Goal: Transaction & Acquisition: Obtain resource

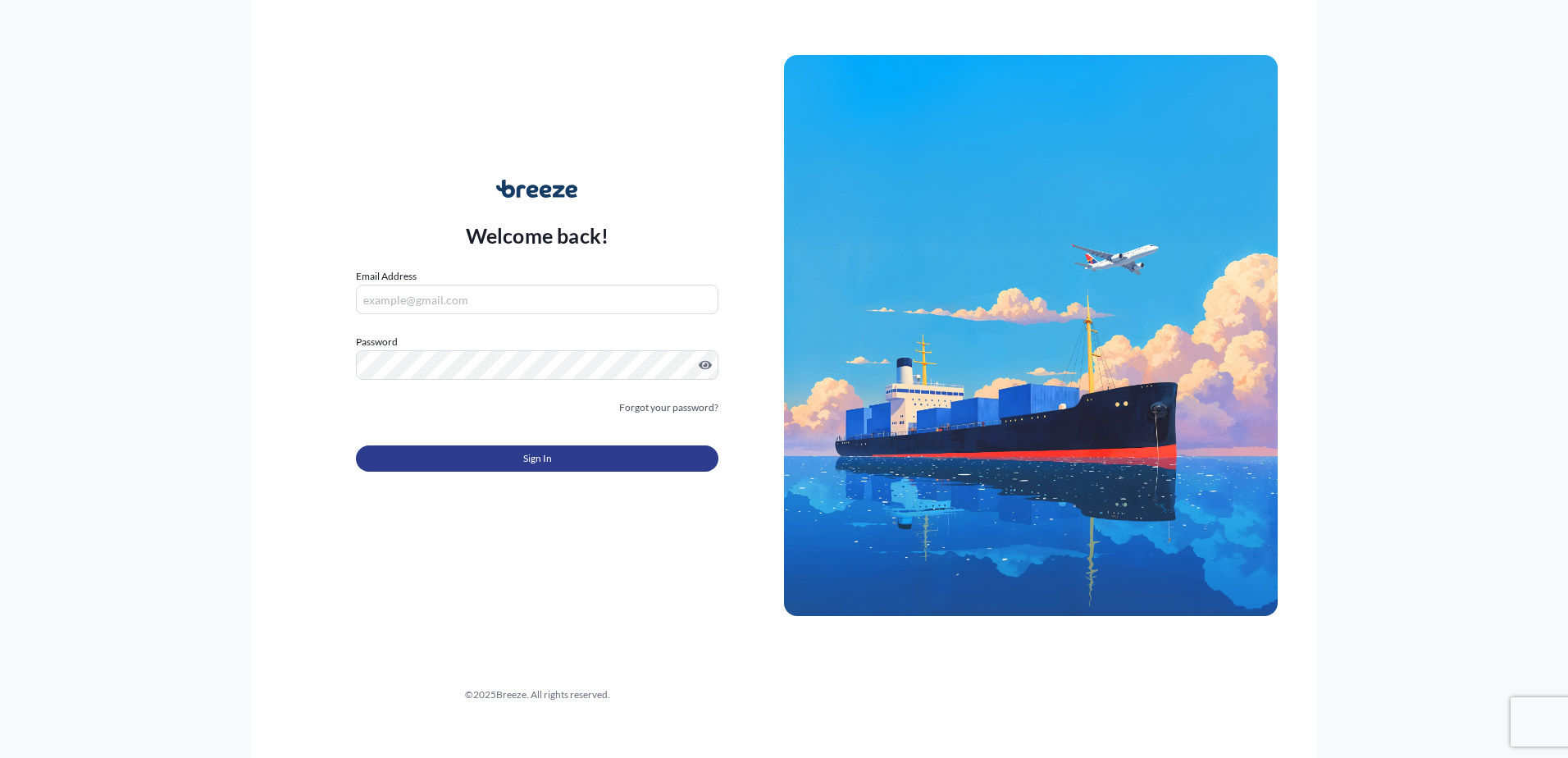
type input "[EMAIL_ADDRESS][DOMAIN_NAME]"
click at [583, 462] on button "Sign In" at bounding box center [537, 458] width 363 height 26
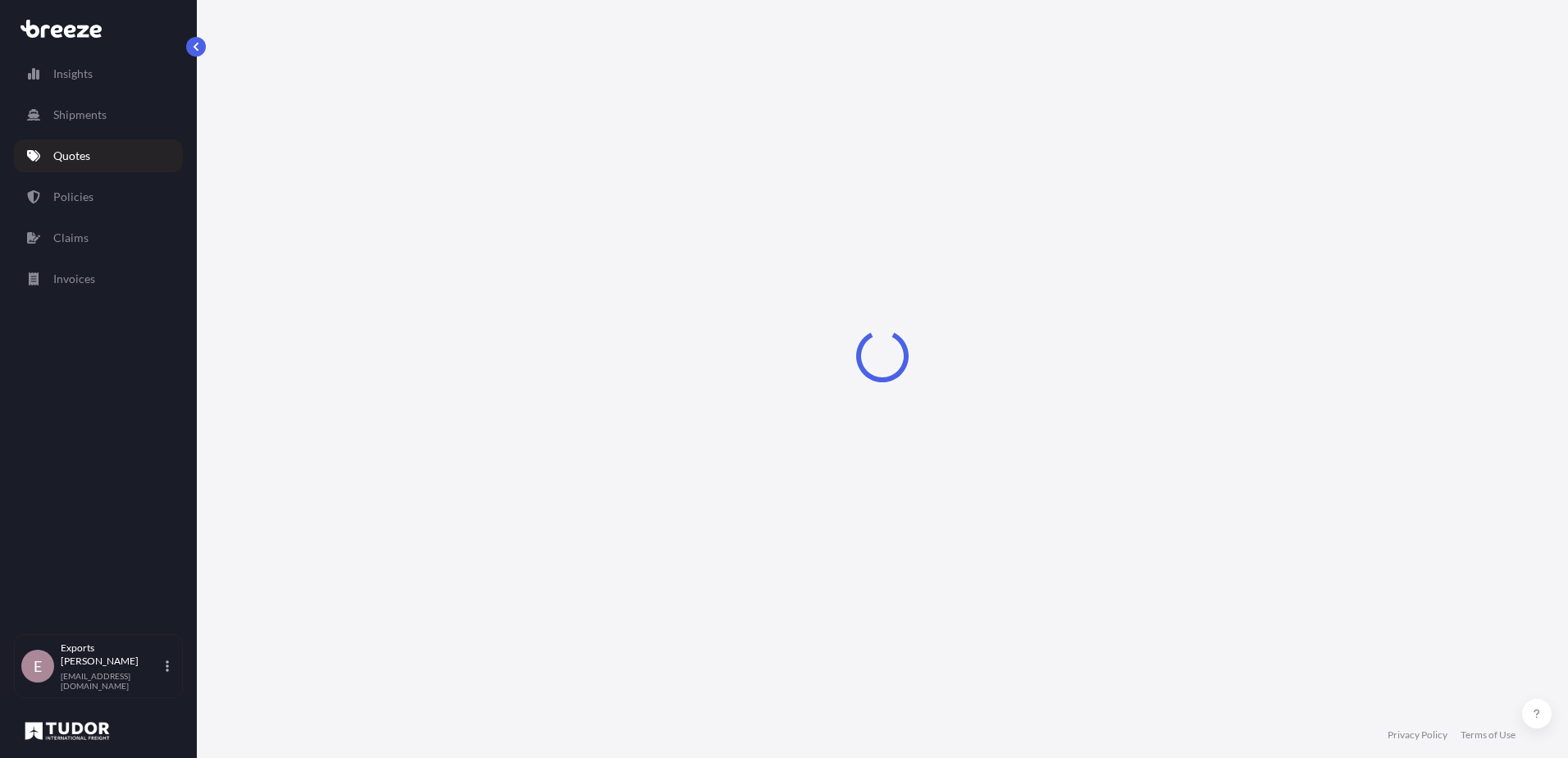
select select "Sea"
select select "1"
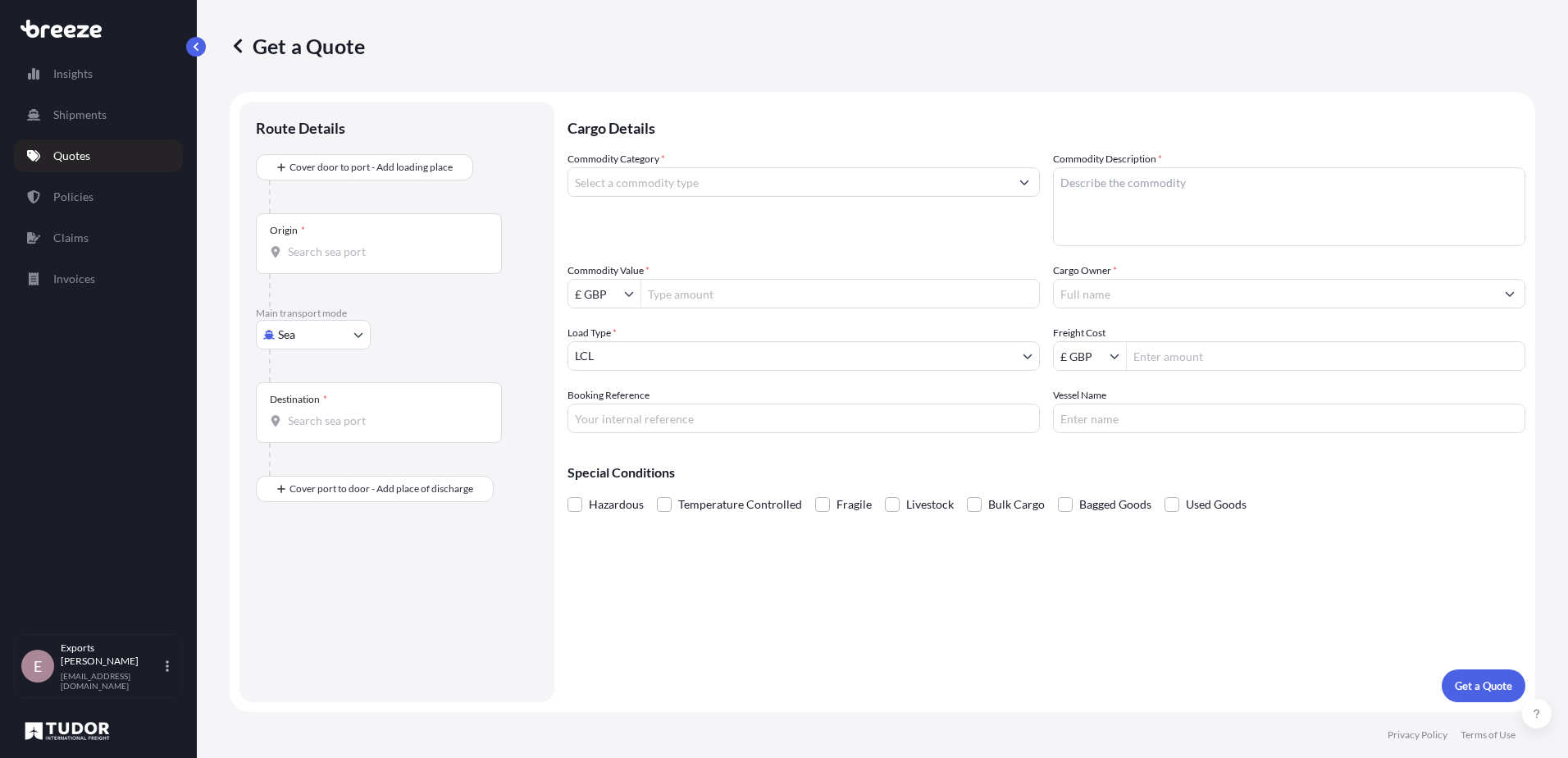
click at [335, 332] on body "Insights Shipments Quotes Policies Claims Invoices E Exports Tudor Freight [EMA…" at bounding box center [784, 379] width 1568 height 758
click at [312, 401] on div "Air" at bounding box center [313, 406] width 101 height 30
select select "Air"
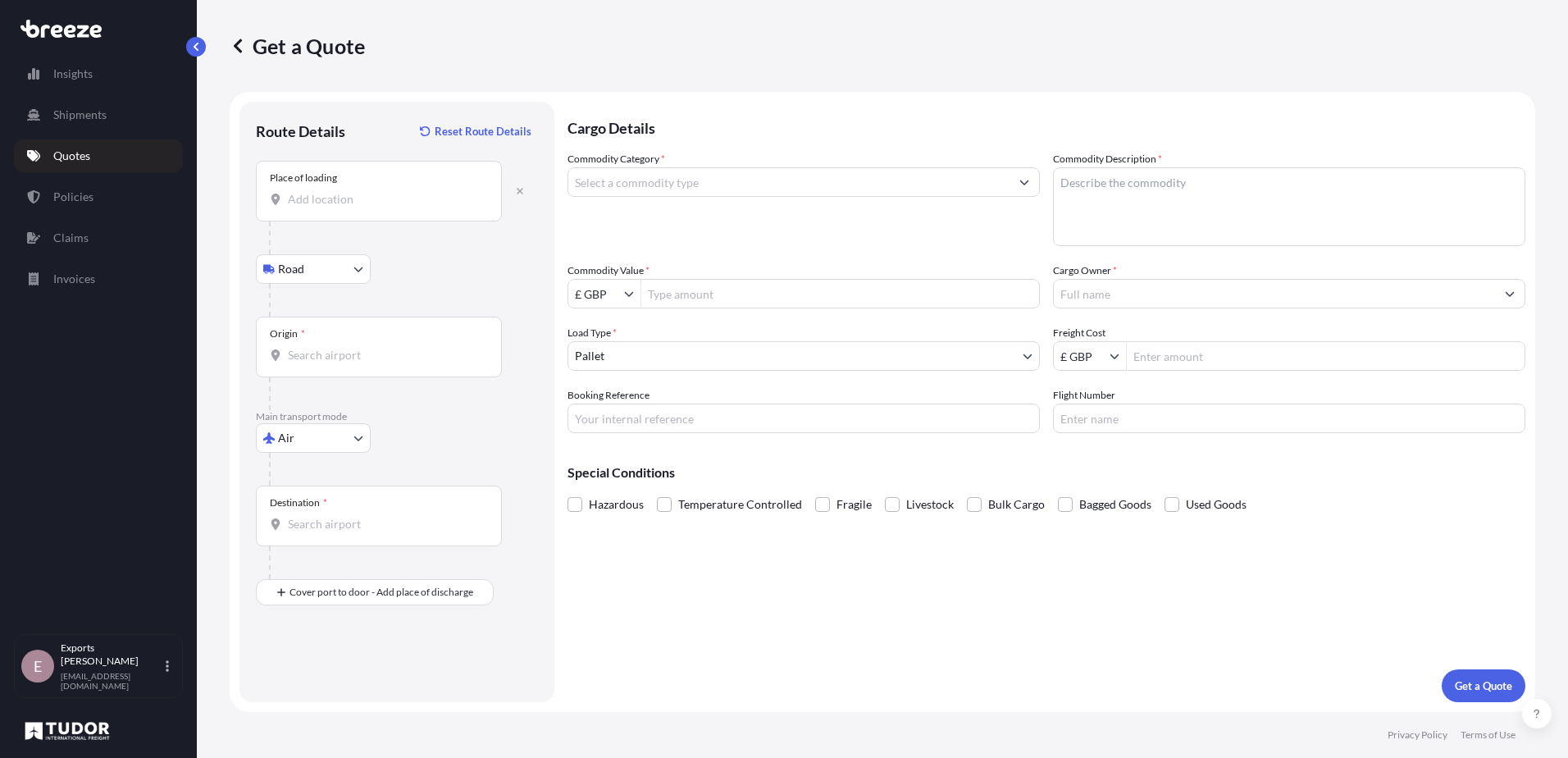
click at [344, 212] on div "Place of loading" at bounding box center [379, 191] width 246 height 61
click at [344, 207] on input "Place of loading" at bounding box center [384, 199] width 194 height 16
click at [401, 258] on span "[STREET_ADDRESS]" at bounding box center [363, 254] width 102 height 16
type input "[STREET_ADDRESS]"
click at [353, 353] on input "Origin *" at bounding box center [384, 355] width 194 height 16
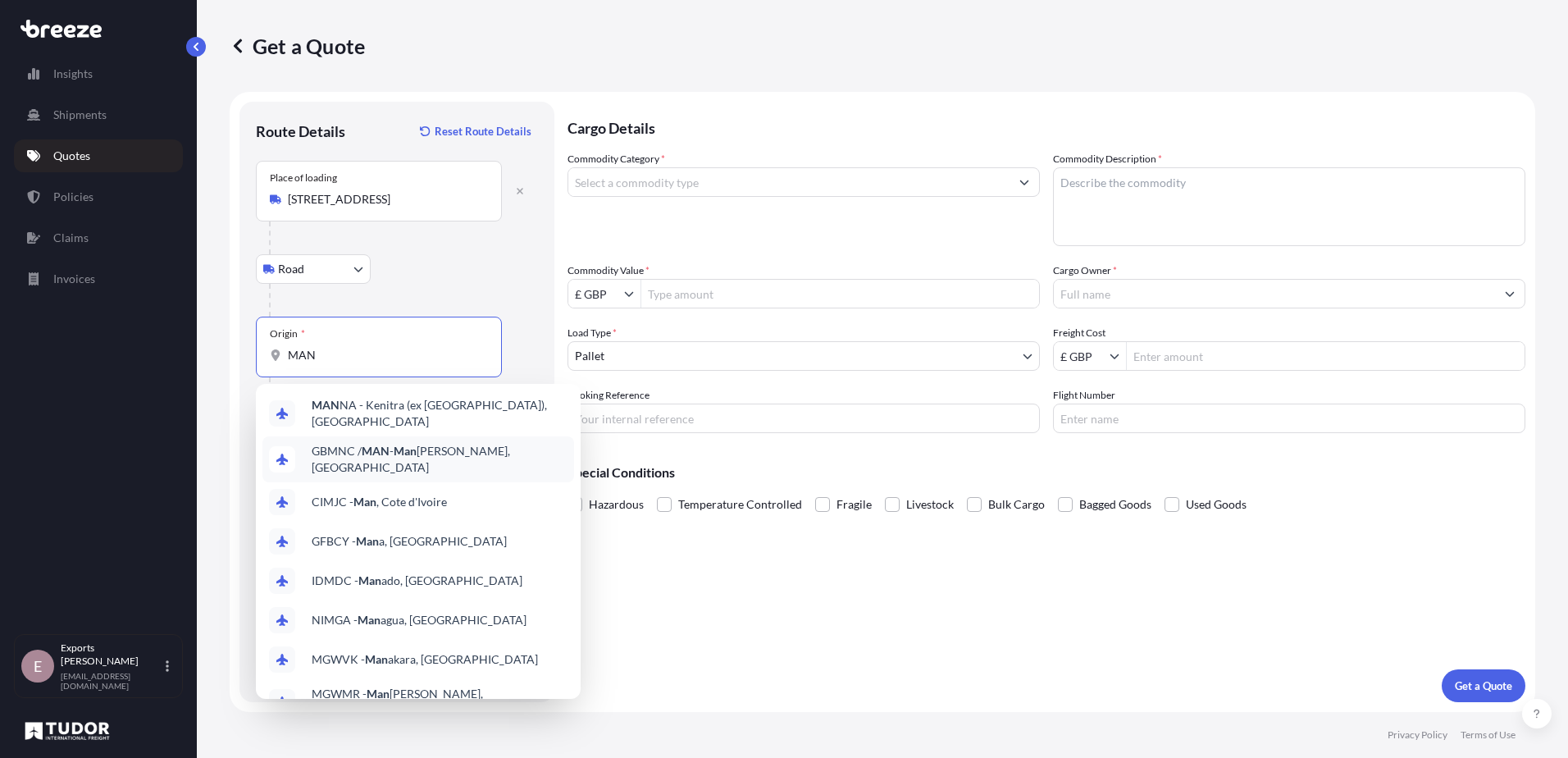
click at [442, 459] on div "GBMNC / MAN - Man [PERSON_NAME], [GEOGRAPHIC_DATA]" at bounding box center [418, 459] width 312 height 46
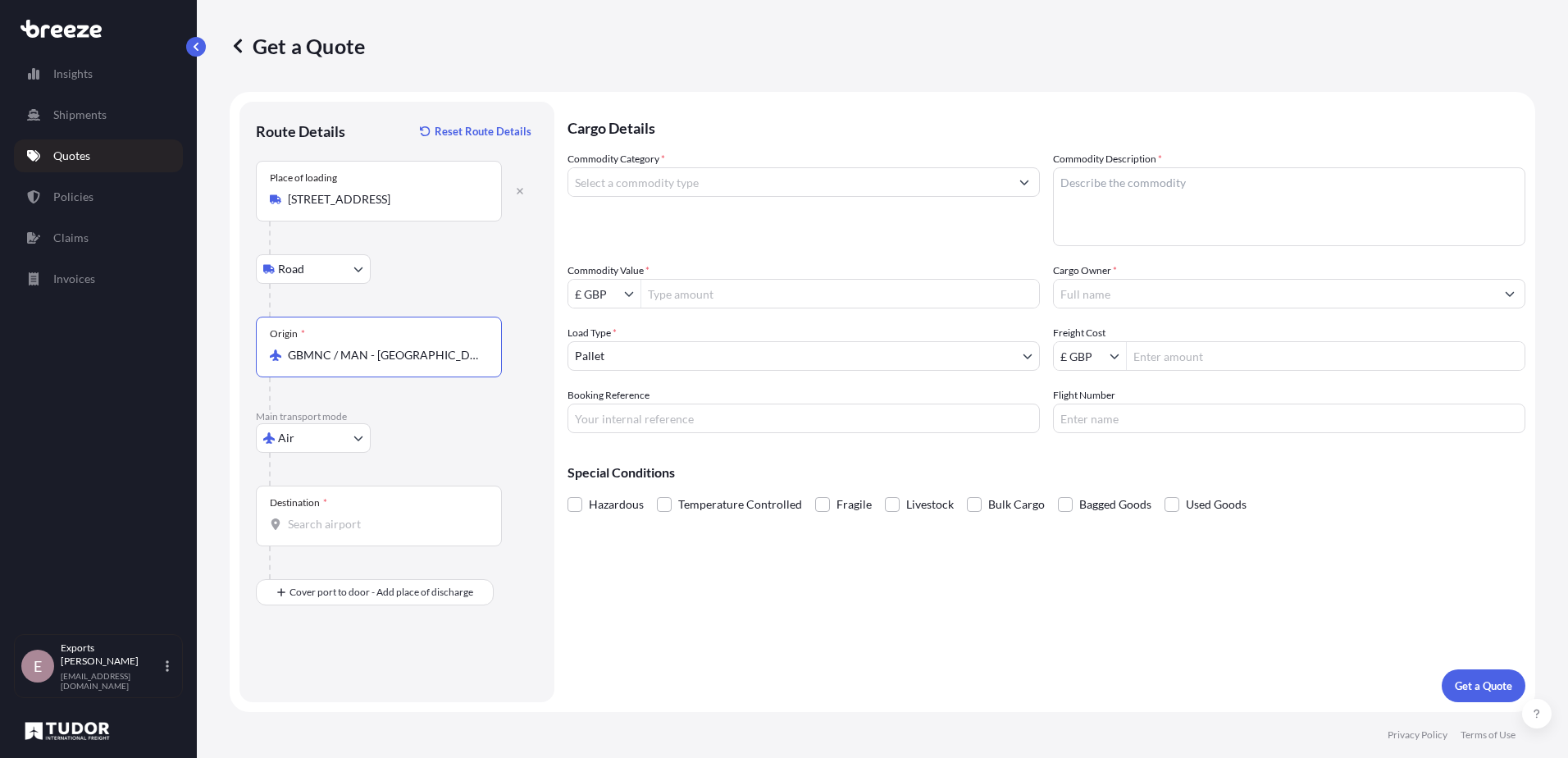
type input "GBMNC / MAN - [GEOGRAPHIC_DATA], [GEOGRAPHIC_DATA]"
click at [363, 518] on input "Destination *" at bounding box center [384, 524] width 194 height 16
click at [379, 564] on div "QA DOH - Doh a, [GEOGRAPHIC_DATA]" at bounding box center [418, 579] width 312 height 40
type input "QADOH - [GEOGRAPHIC_DATA], [GEOGRAPHIC_DATA]"
click at [731, 189] on input "Commodity Category *" at bounding box center [789, 182] width 441 height 30
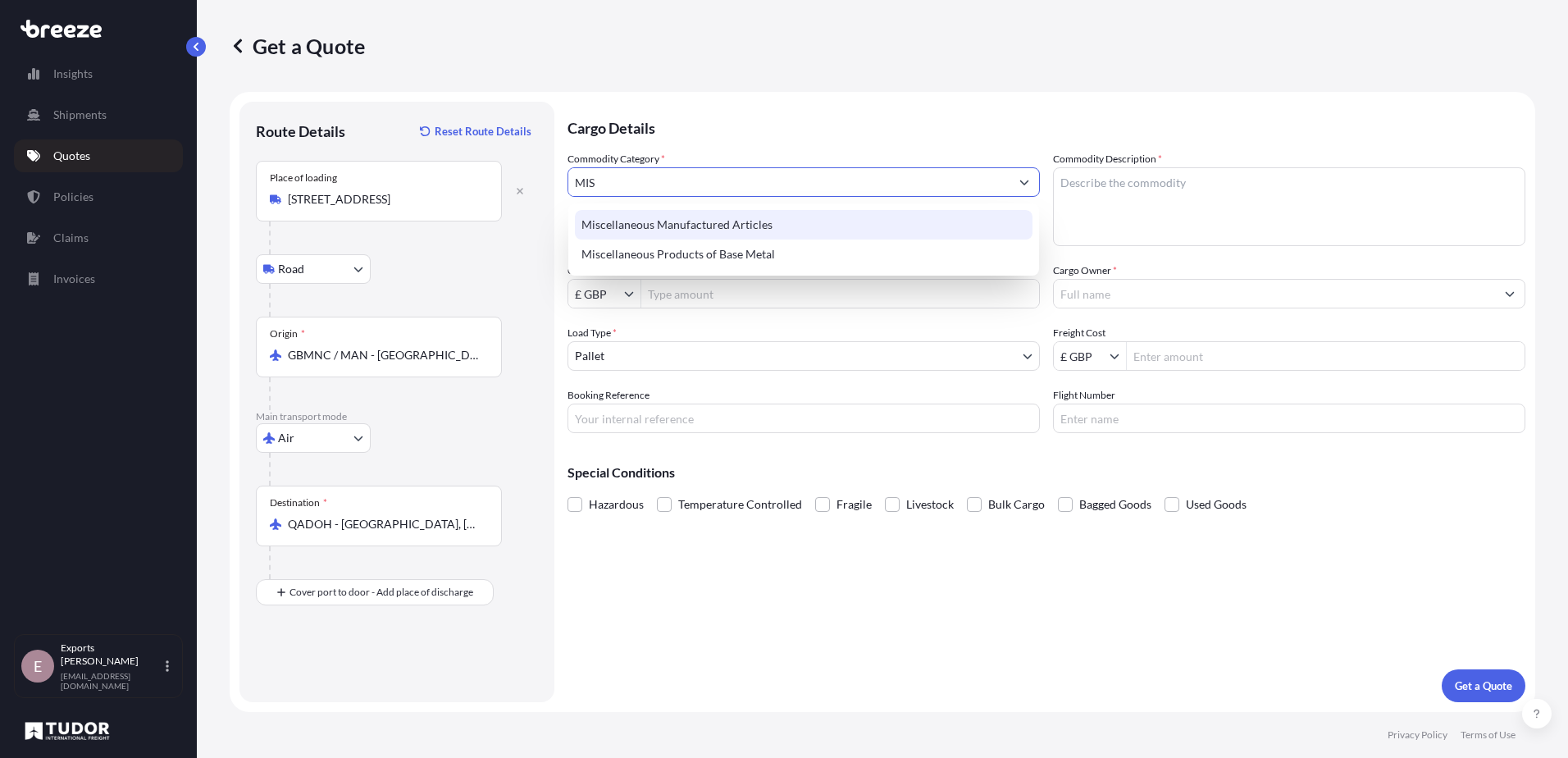
click at [798, 219] on div "Miscellaneous Manufactured Articles" at bounding box center [804, 224] width 458 height 30
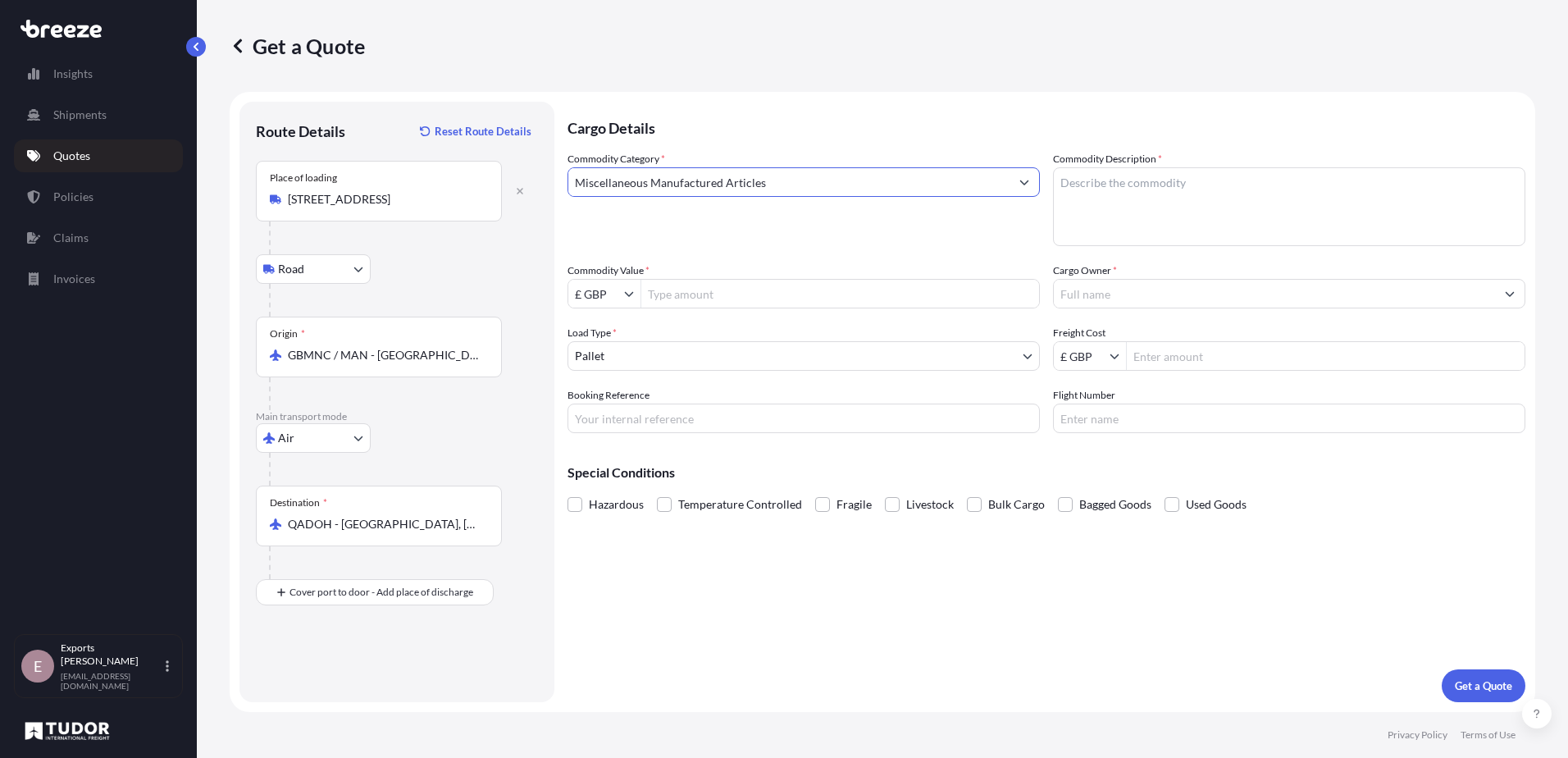
type input "Miscellaneous Manufactured Articles"
click at [1158, 182] on textarea "Commodity Description *" at bounding box center [1289, 206] width 472 height 79
type textarea "BETA POWDER"
click at [846, 297] on input "Commodity Value *" at bounding box center [840, 293] width 398 height 30
type input "34,565.95"
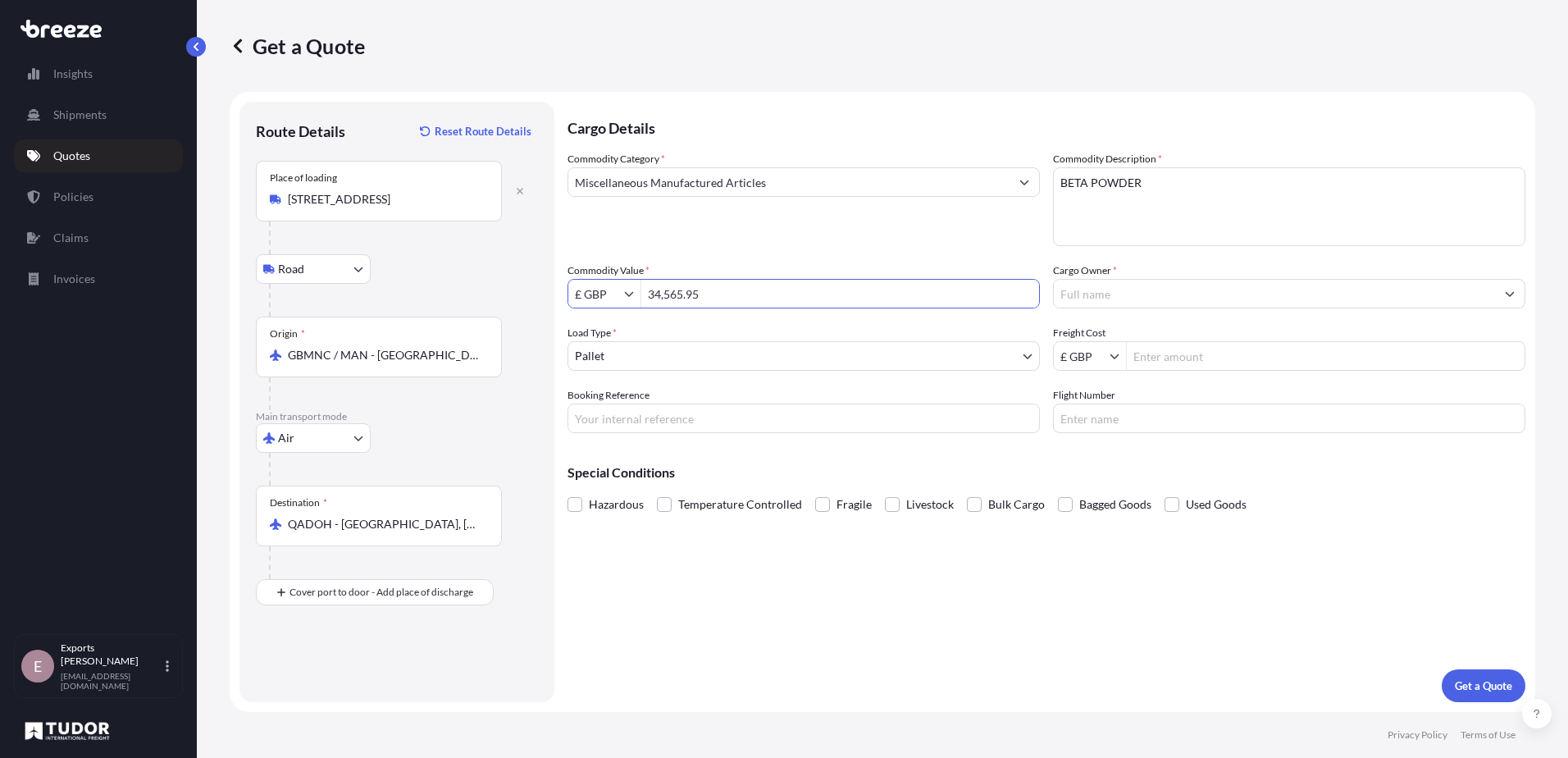
click at [1135, 290] on input "Cargo Owner *" at bounding box center [1274, 293] width 441 height 30
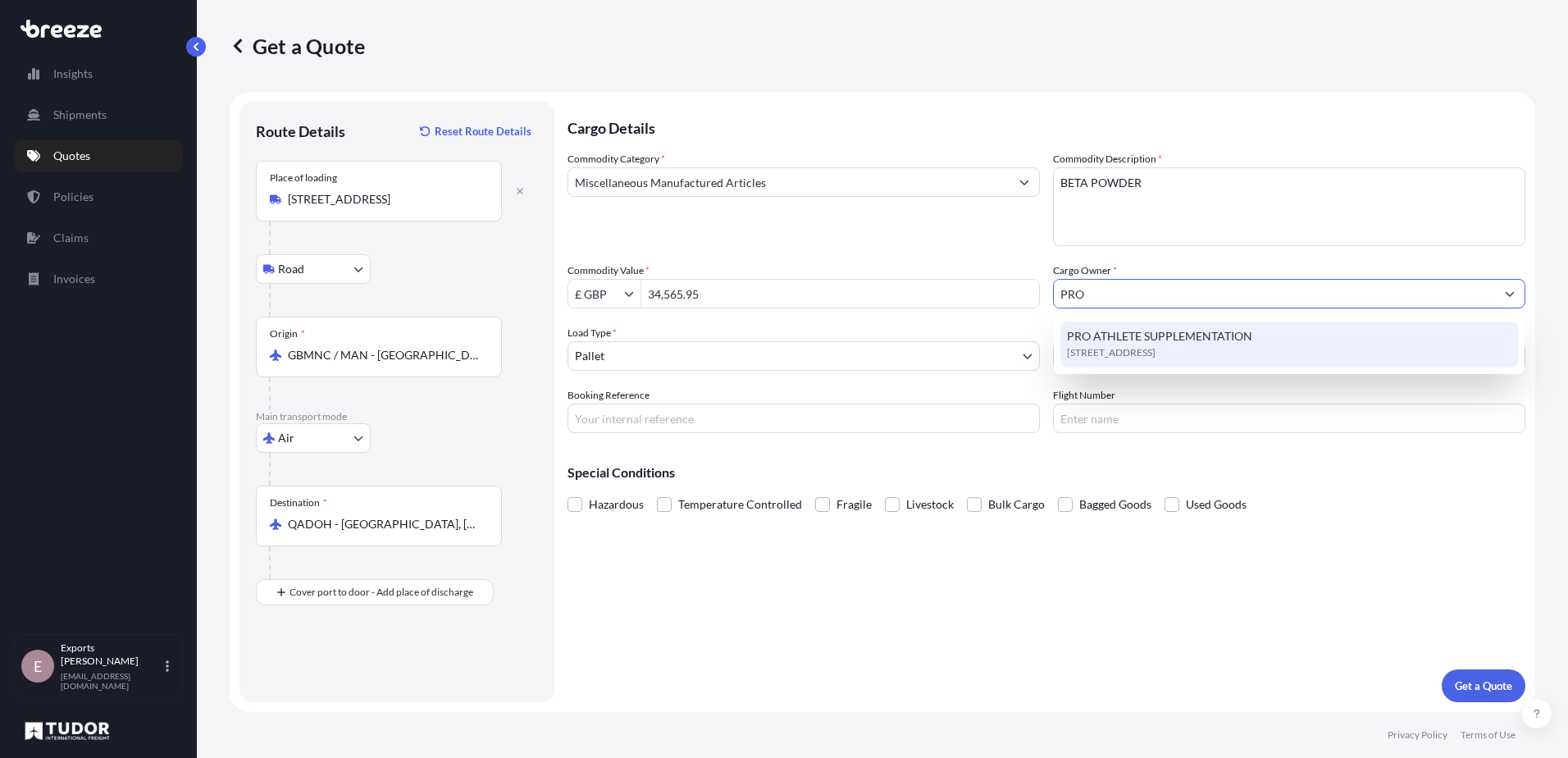
click at [1156, 351] on span "[STREET_ADDRESS]" at bounding box center [1111, 353] width 89 height 16
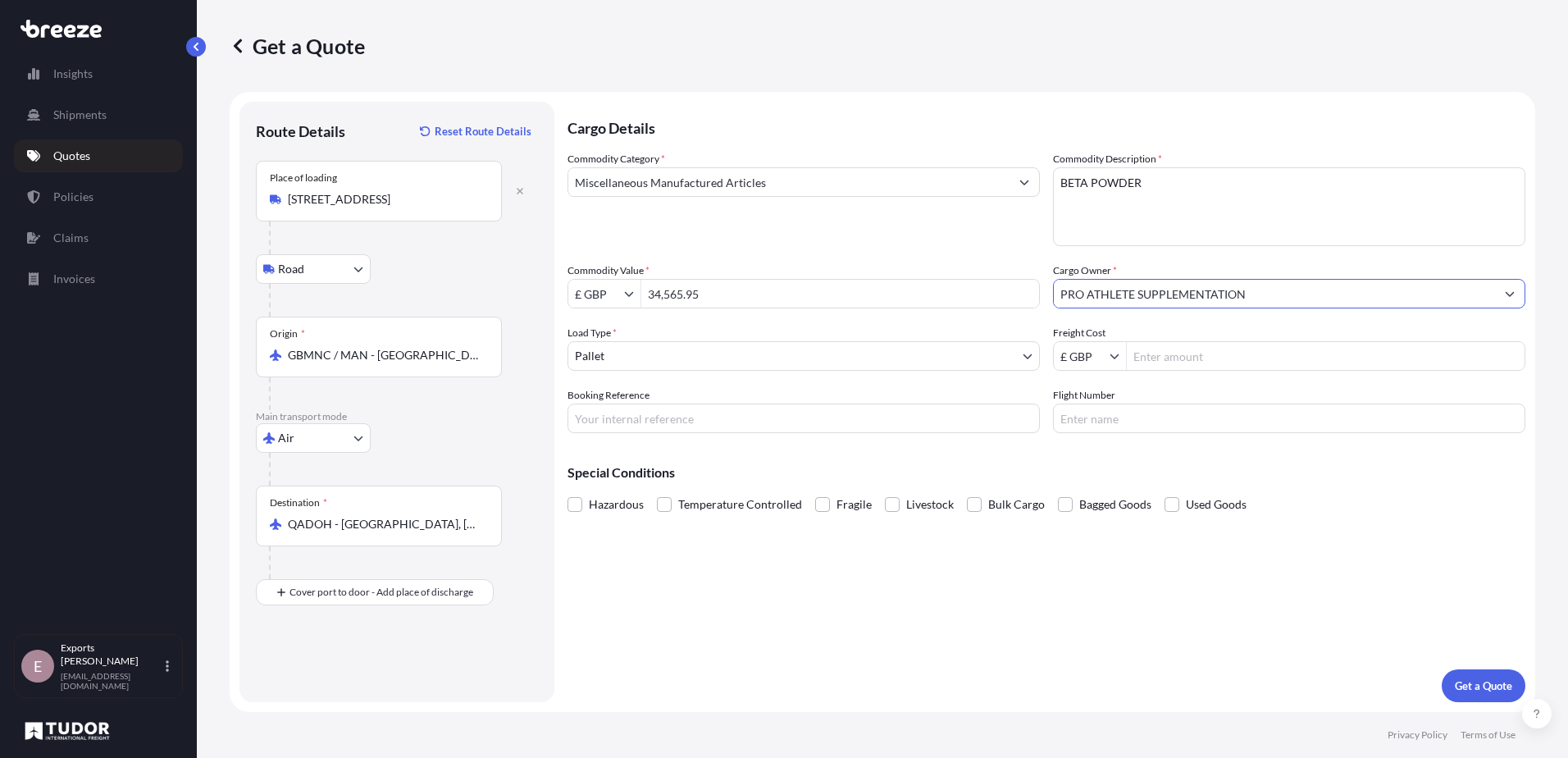
type input "PRO ATHLETE SUPPLEMENTATION"
click at [1208, 357] on input "Freight Cost" at bounding box center [1326, 355] width 398 height 30
type input "1,518"
click at [760, 425] on input "Booking Reference" at bounding box center [803, 418] width 472 height 30
type input "176972"
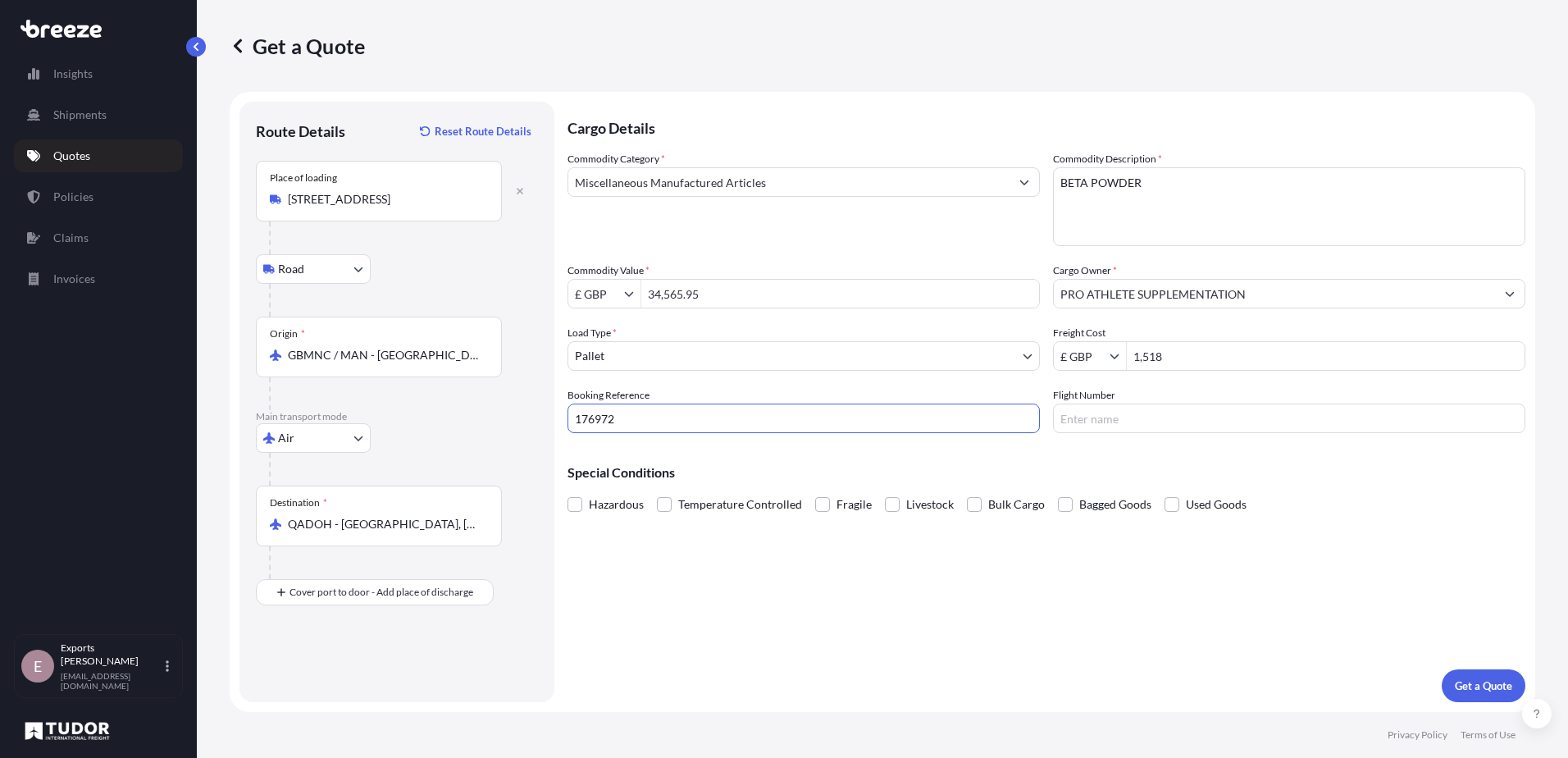
click at [1167, 418] on input "Flight Number" at bounding box center [1289, 418] width 472 height 30
type input "QR0022"
click at [1466, 688] on p "Get a Quote" at bounding box center [1483, 686] width 57 height 16
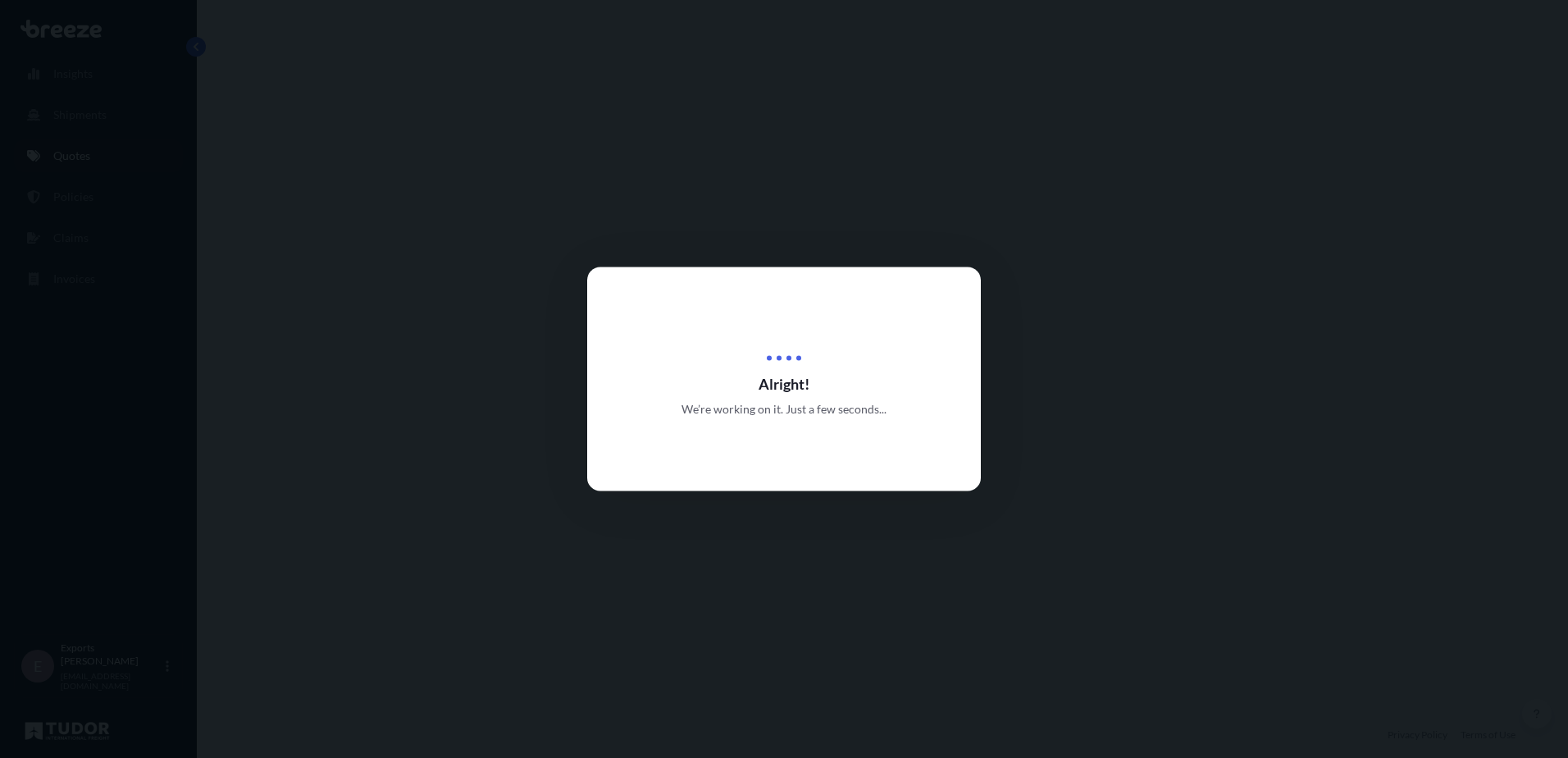
select select "Road"
select select "Air"
select select "1"
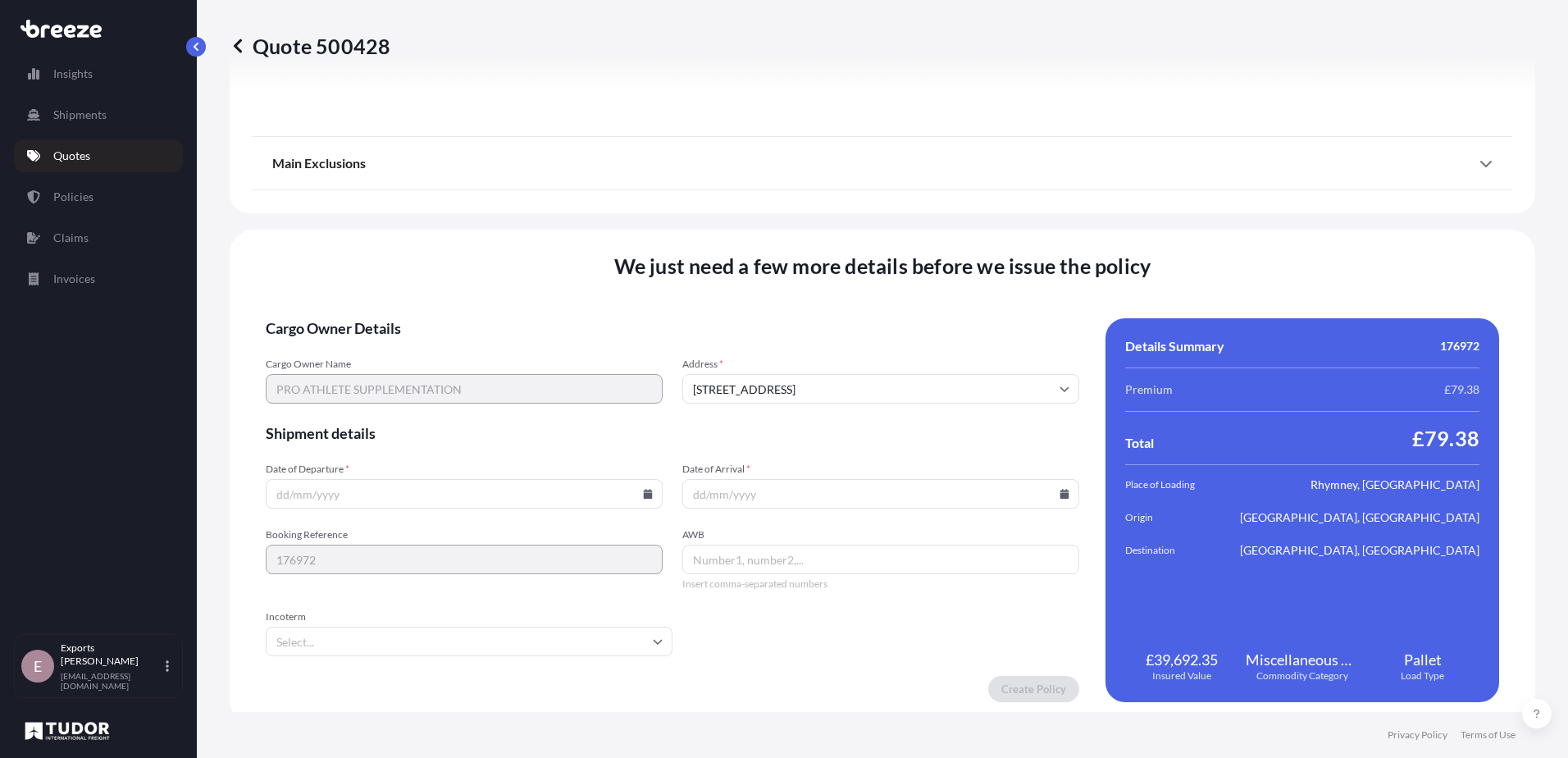
scroll to position [1976, 0]
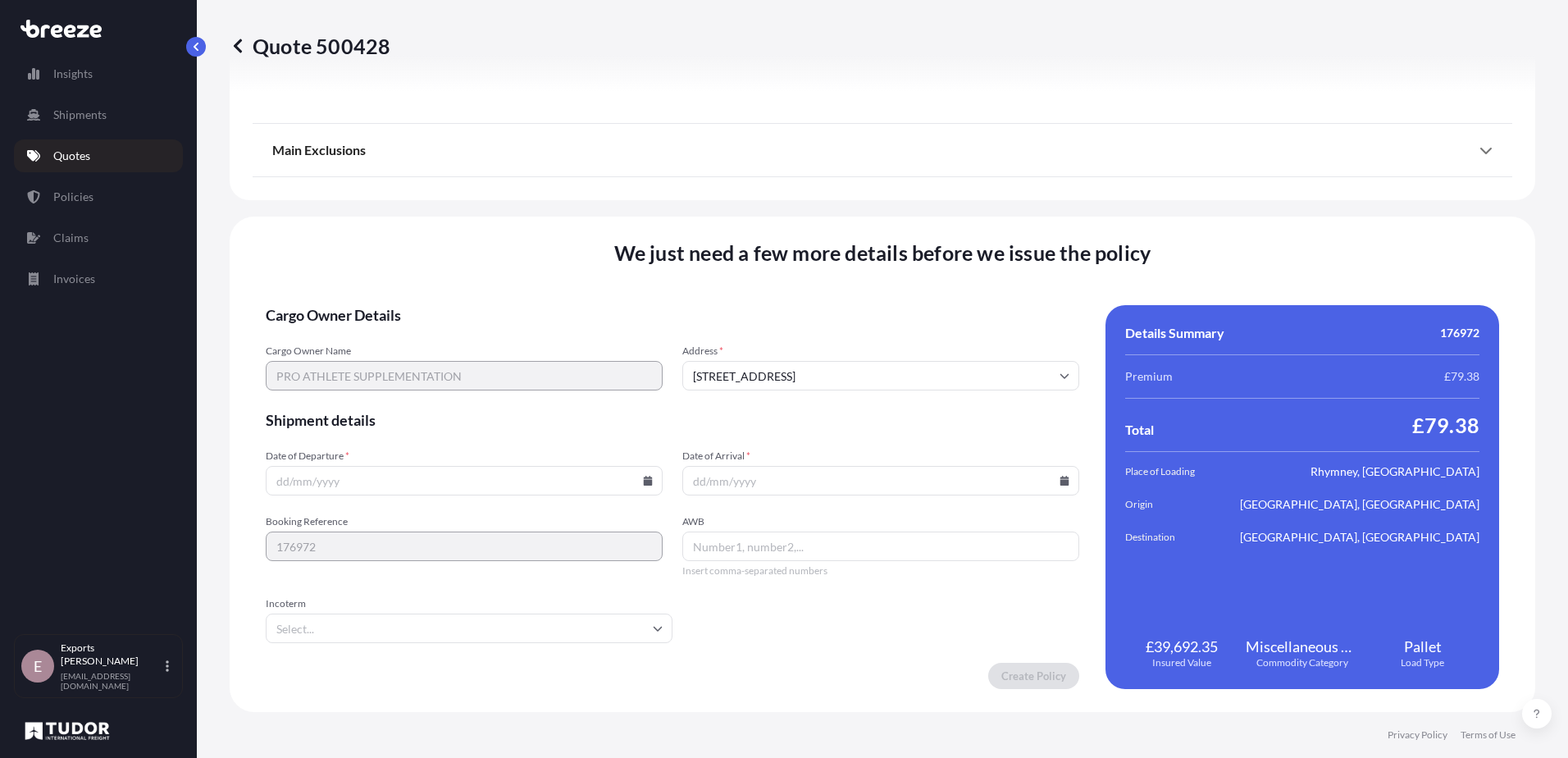
click at [570, 488] on input "Date of Departure *" at bounding box center [464, 480] width 397 height 30
click at [648, 483] on input "Date of Departure *" at bounding box center [464, 480] width 397 height 30
click at [645, 479] on icon at bounding box center [648, 480] width 9 height 10
click at [573, 275] on button "5" at bounding box center [577, 272] width 26 height 26
type input "[DATE]"
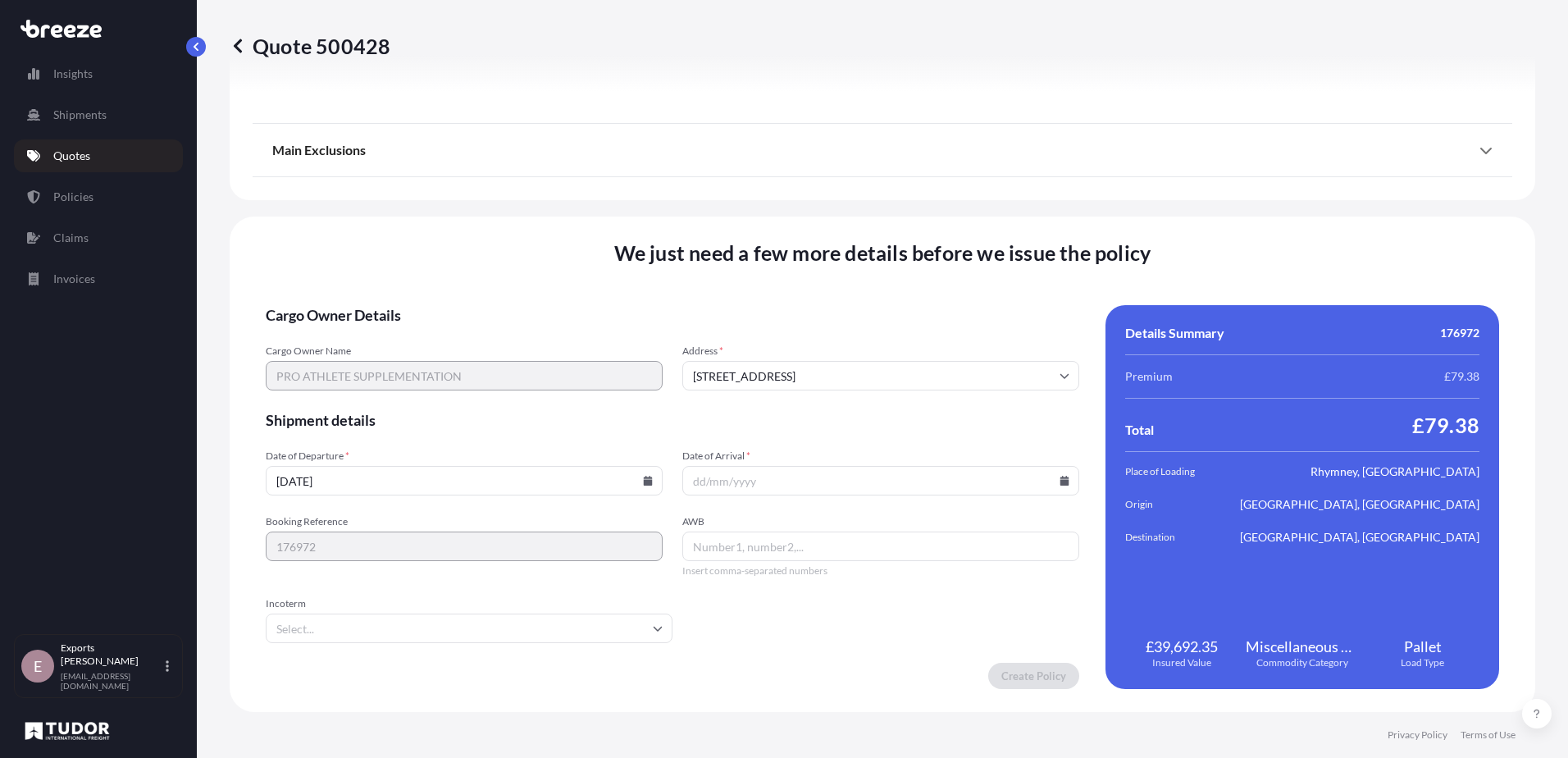
click at [799, 486] on input "Date of Arrival *" at bounding box center [880, 480] width 397 height 30
click at [1060, 479] on icon at bounding box center [1064, 480] width 10 height 10
click at [981, 274] on button "5" at bounding box center [989, 272] width 26 height 26
type input "[DATE]"
click at [768, 550] on input "AWB" at bounding box center [880, 546] width 397 height 30
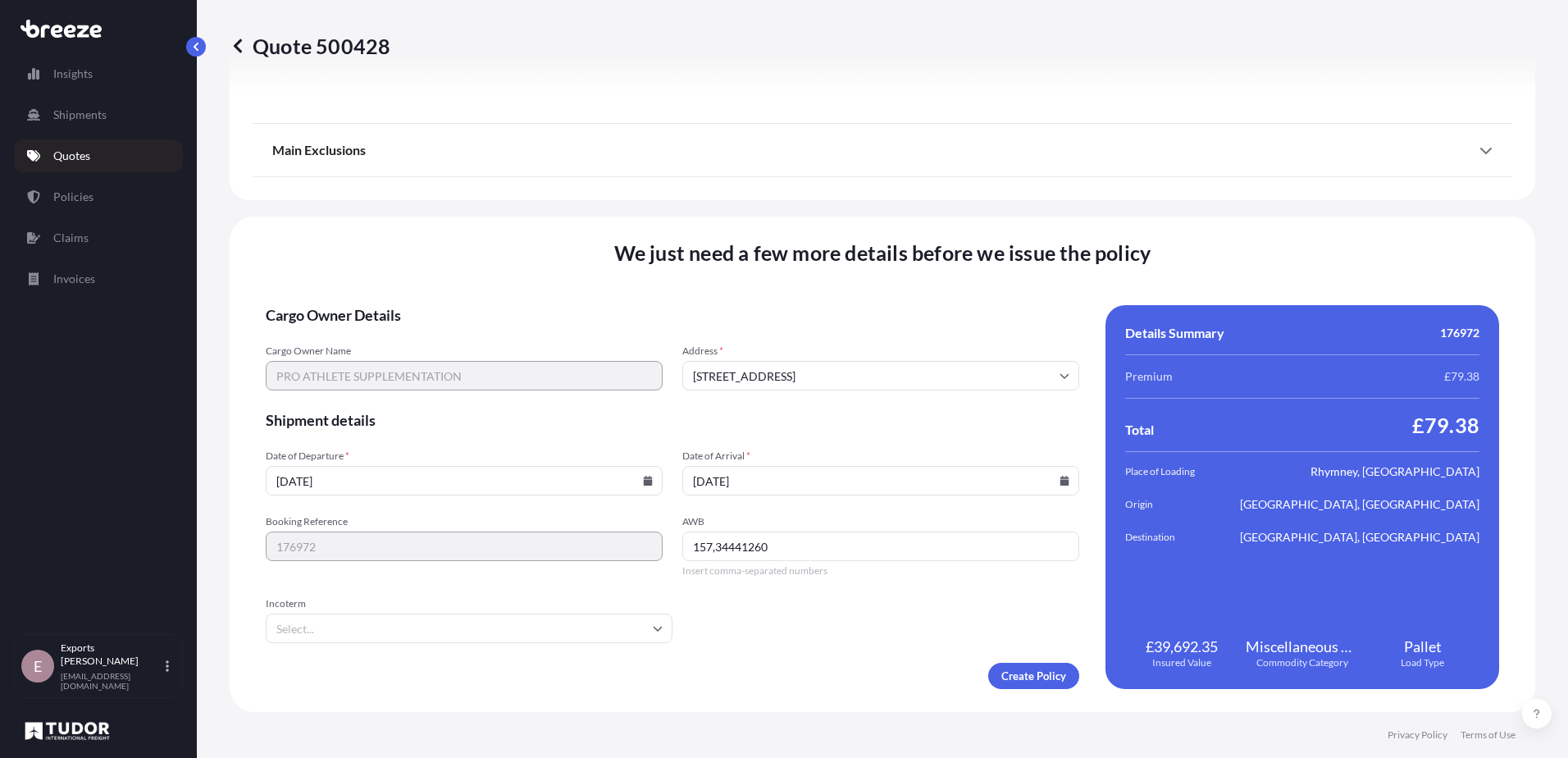
type input "157,34441260"
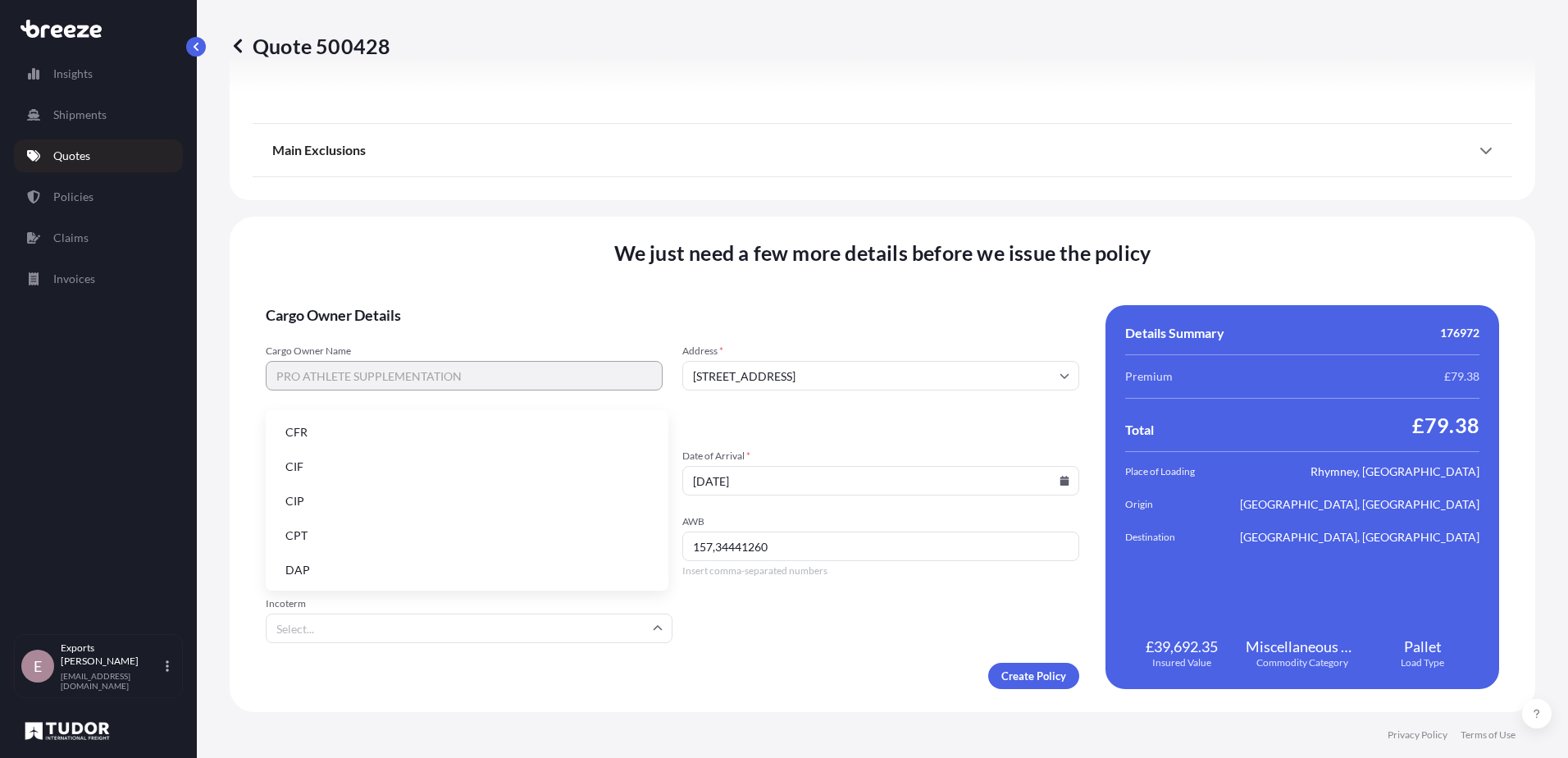
click at [541, 630] on input "Incoterm" at bounding box center [469, 628] width 407 height 30
click at [419, 463] on li "CIF" at bounding box center [467, 467] width 390 height 31
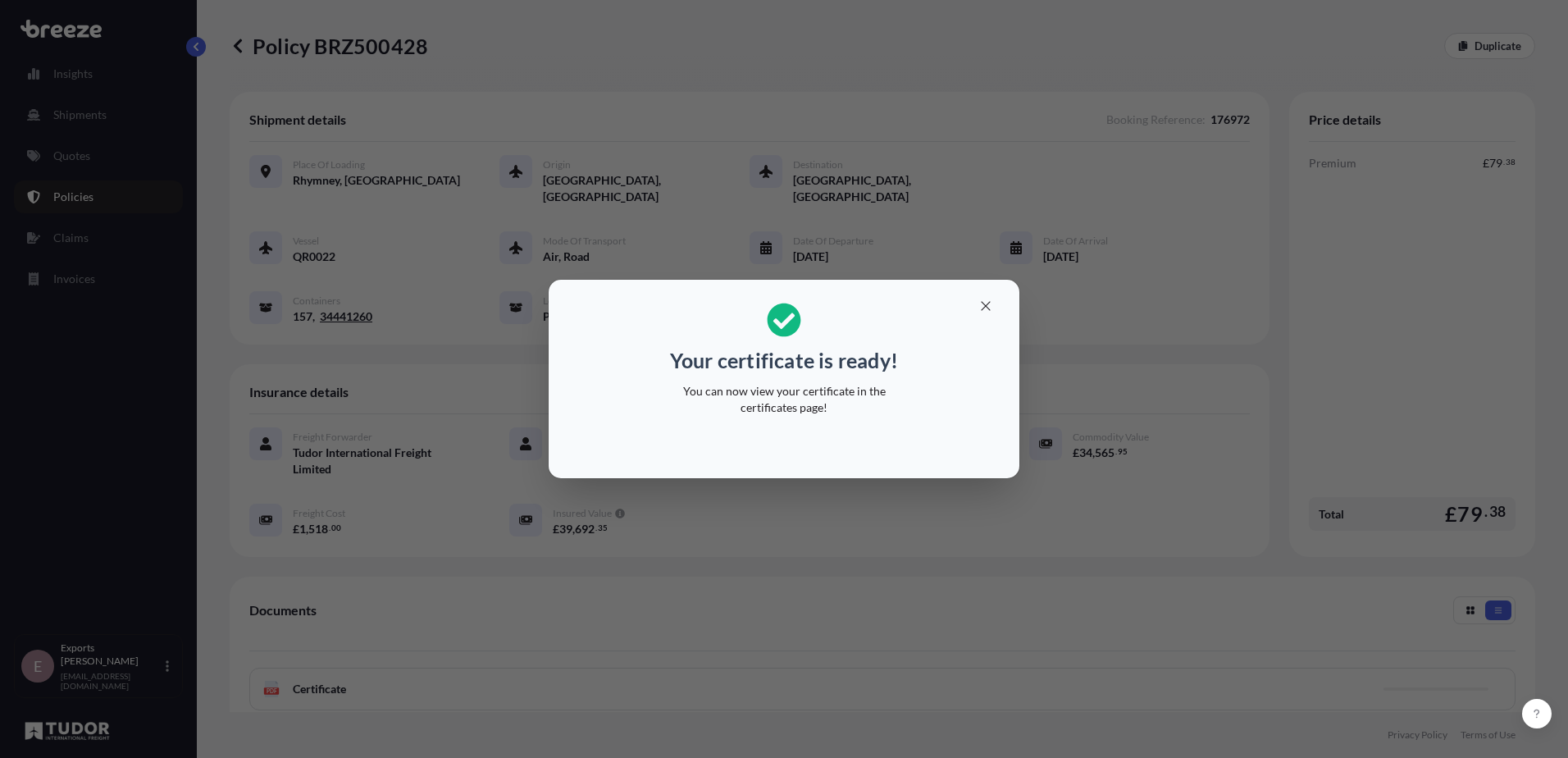
click at [1068, 536] on div "Your certificate is ready! You can now view your certificate in the certificate…" at bounding box center [784, 379] width 1568 height 758
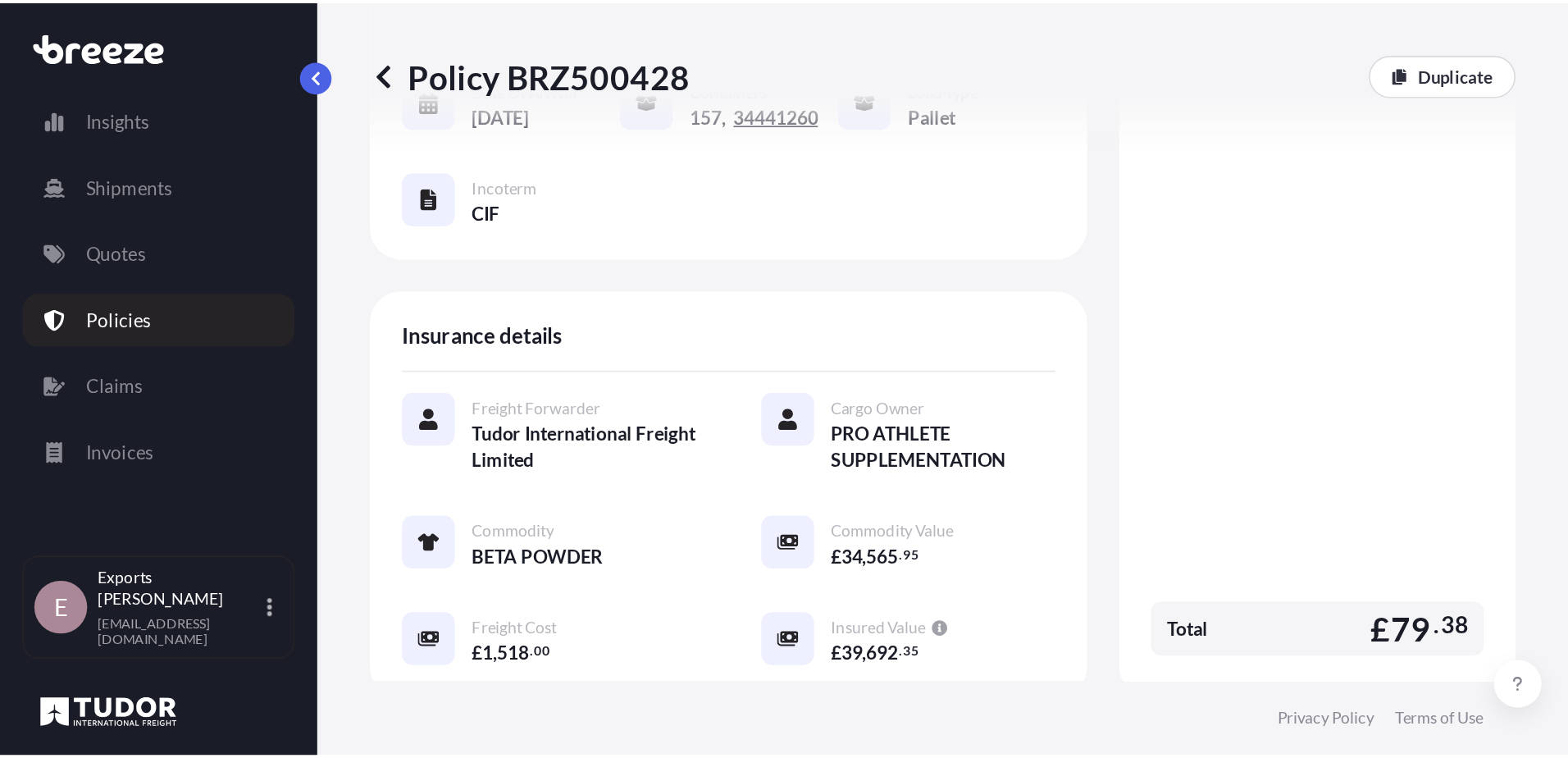
scroll to position [229, 0]
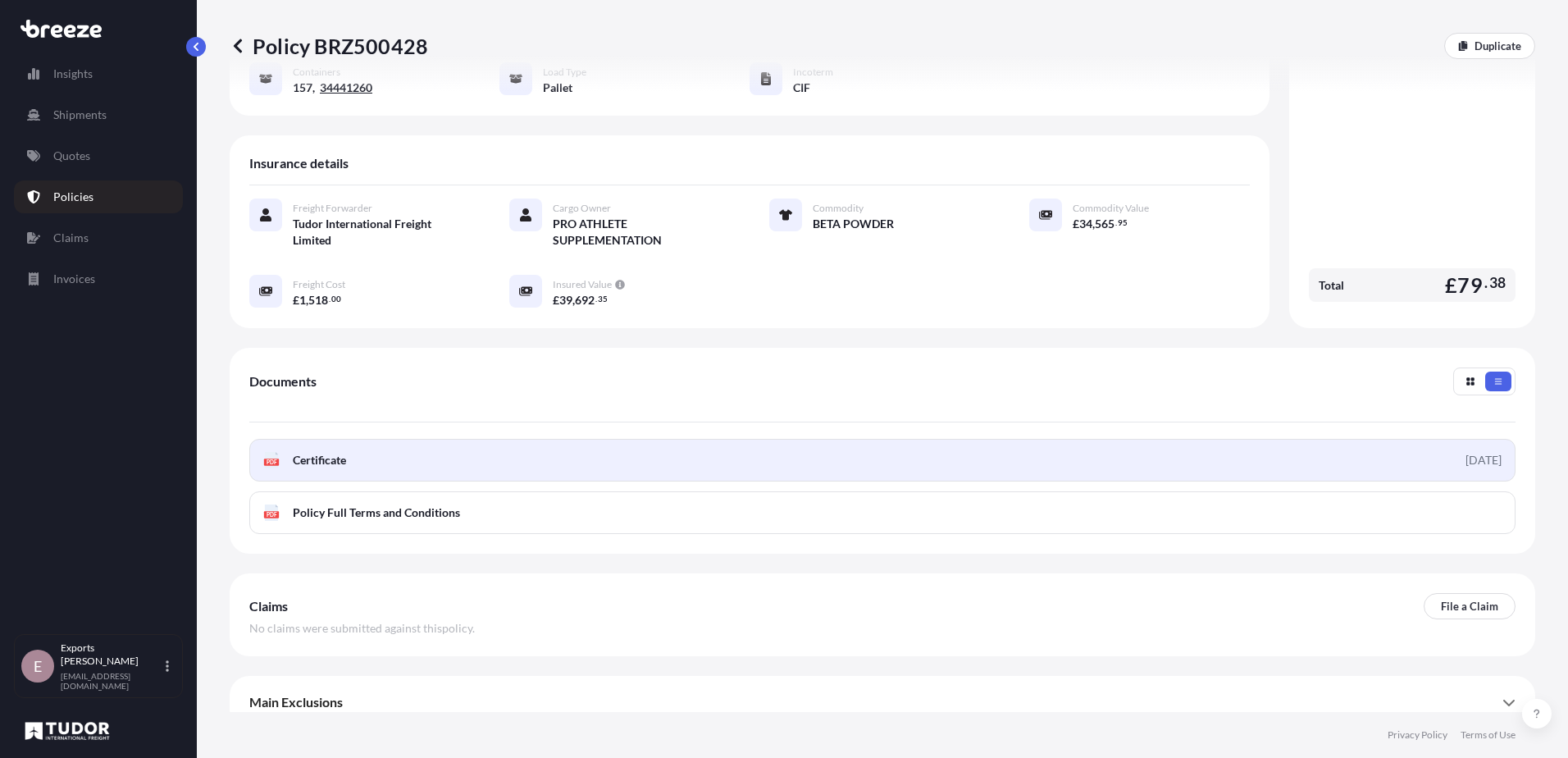
click at [612, 441] on link "PDF Certificate [DATE]" at bounding box center [883, 460] width 1266 height 43
